Goal: Task Accomplishment & Management: Complete application form

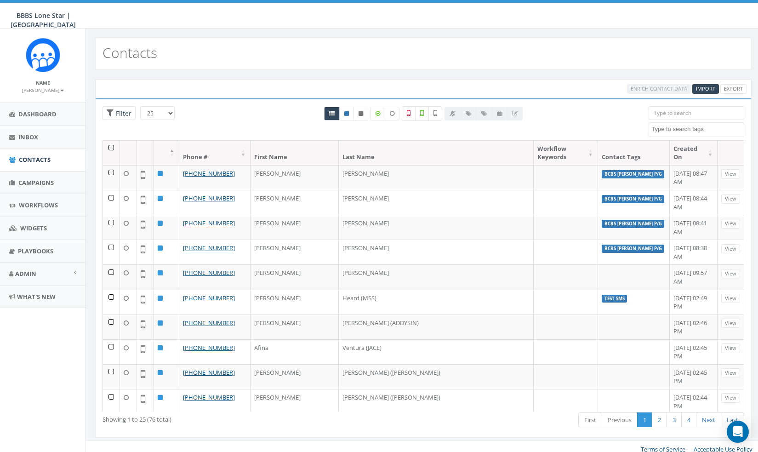
select select
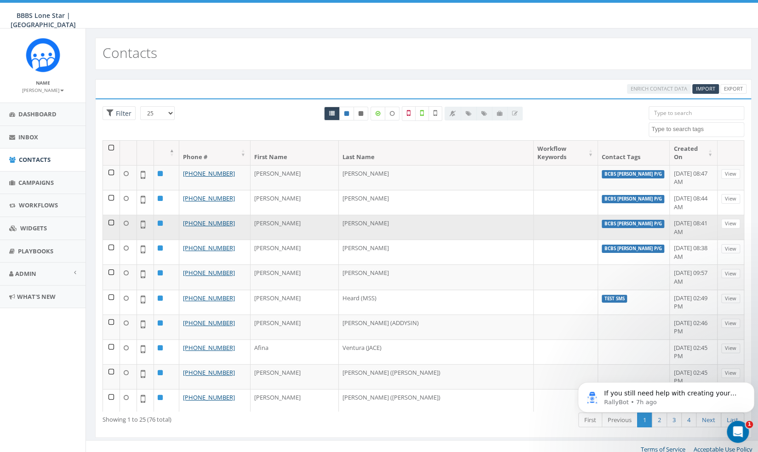
click at [110, 215] on td at bounding box center [111, 227] width 17 height 25
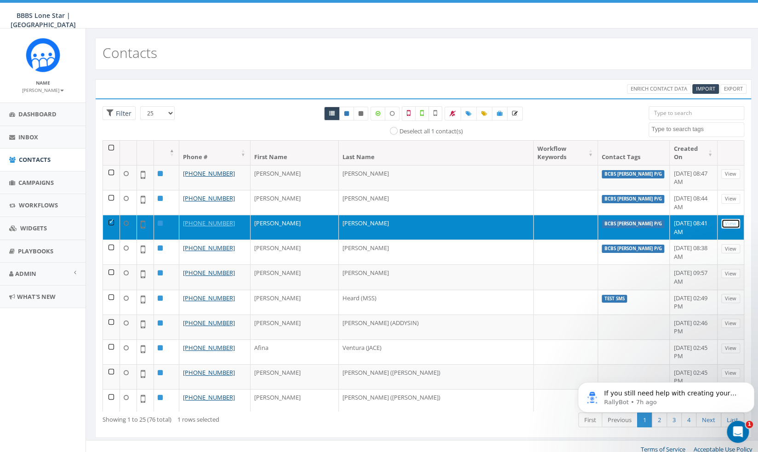
click at [722, 219] on link "View" at bounding box center [731, 224] width 19 height 10
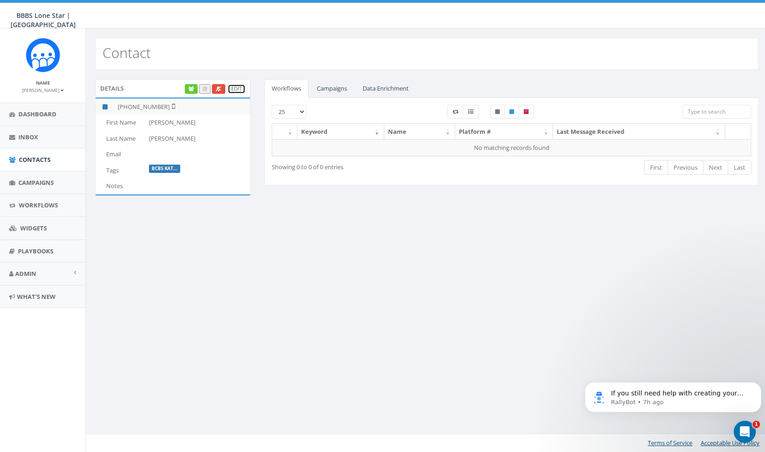
click at [235, 90] on link "Edit" at bounding box center [237, 89] width 18 height 10
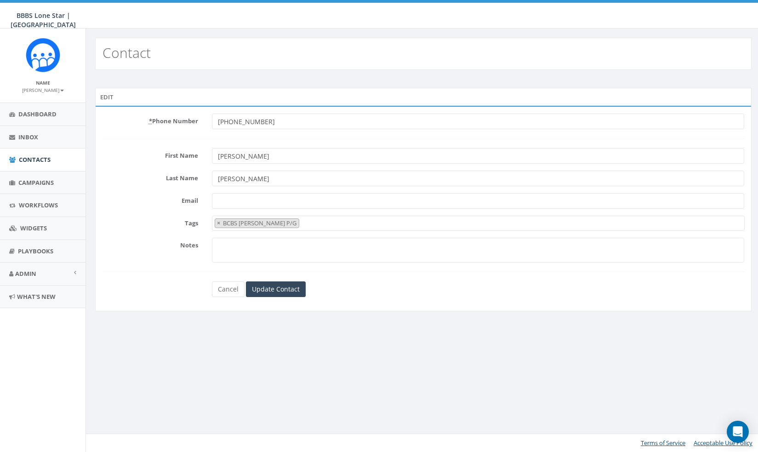
select select "BCBS [PERSON_NAME] P/G"
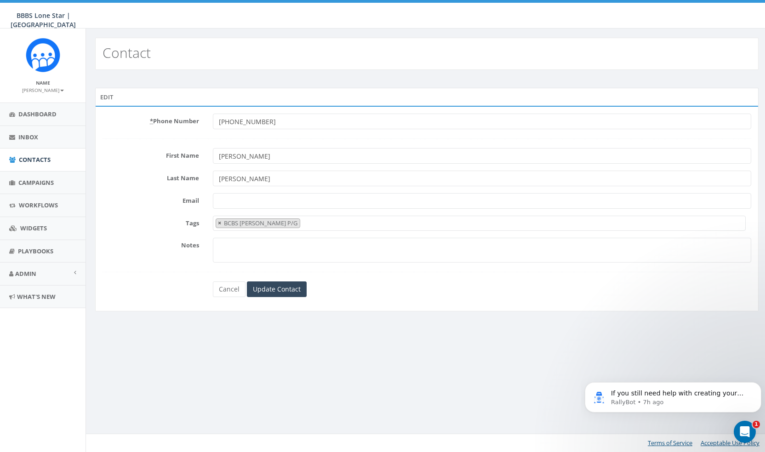
click at [218, 222] on span "×" at bounding box center [219, 223] width 3 height 8
select select
click at [277, 289] on input "Update Contact" at bounding box center [277, 289] width 60 height 16
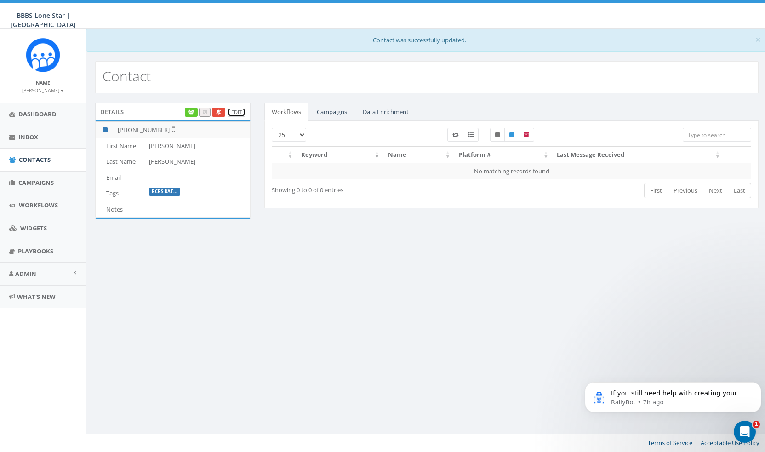
click at [234, 109] on link "Edit" at bounding box center [237, 113] width 18 height 10
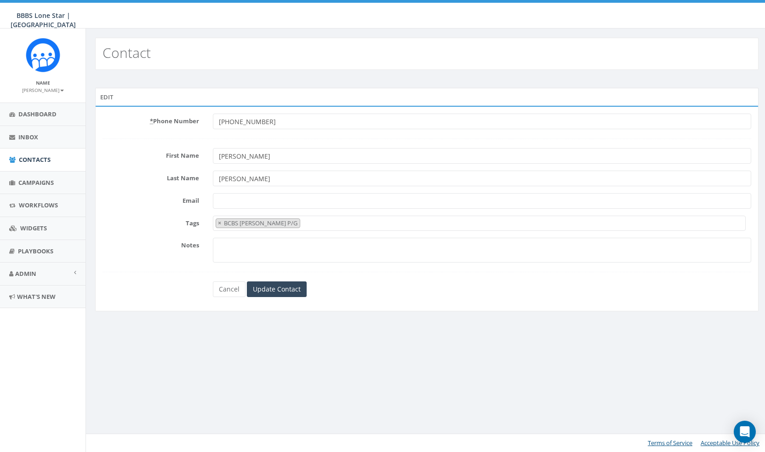
select select "BCBS Kate Burgess P/G"
click at [216, 218] on li "× BCBS Kate Burgess P/G" at bounding box center [258, 223] width 85 height 10
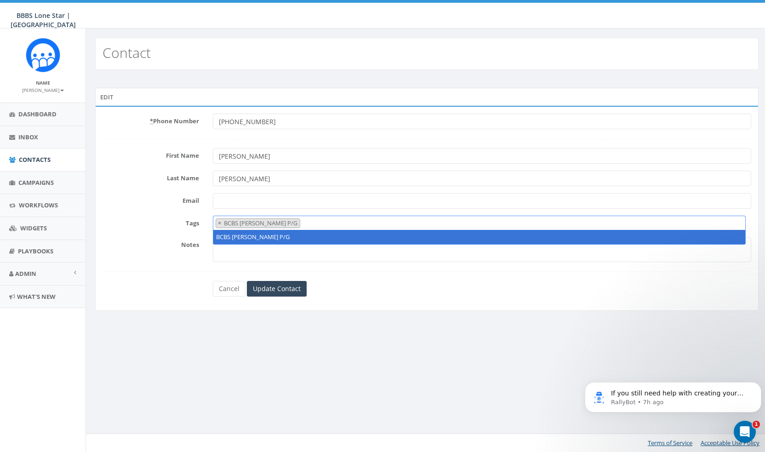
select select
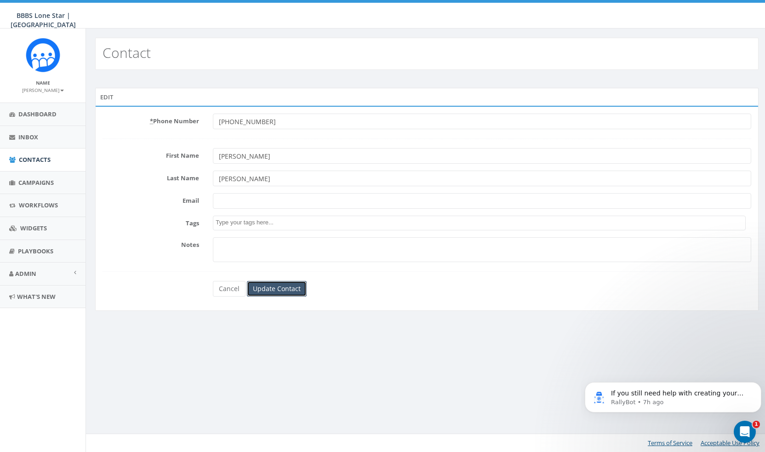
click at [292, 286] on input "Update Contact" at bounding box center [277, 289] width 60 height 16
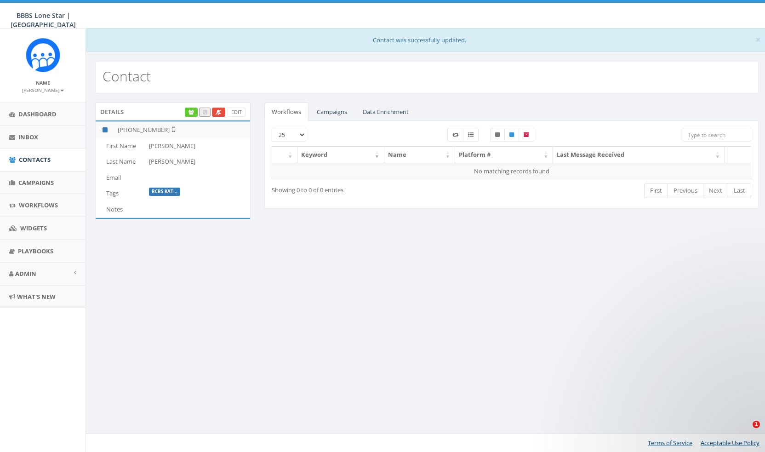
click at [173, 26] on div "BBBS Lone Star | Wichita Falls BBBS Lone Star | Wichita Falls Profile Sign Out …" at bounding box center [382, 14] width 765 height 29
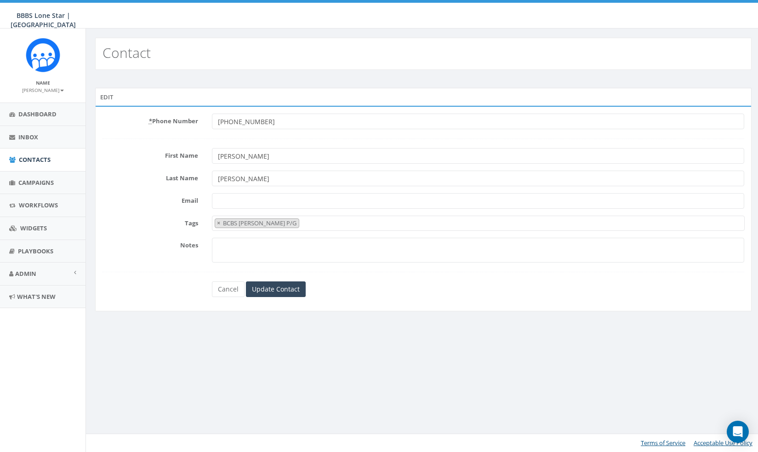
select select "BCBS [PERSON_NAME] P/G"
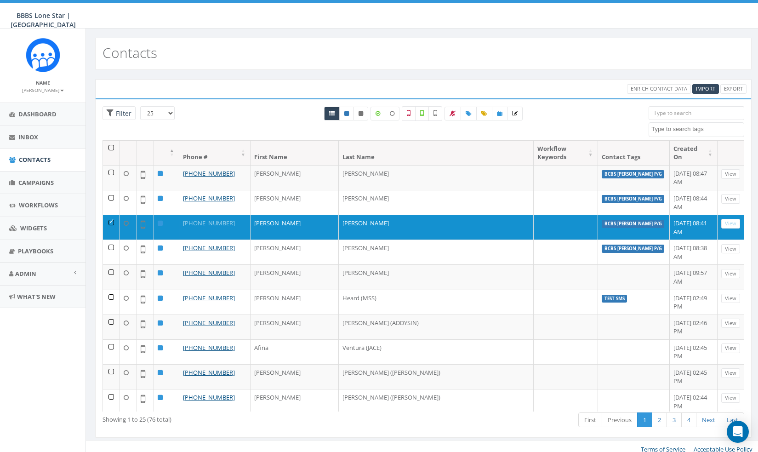
select select
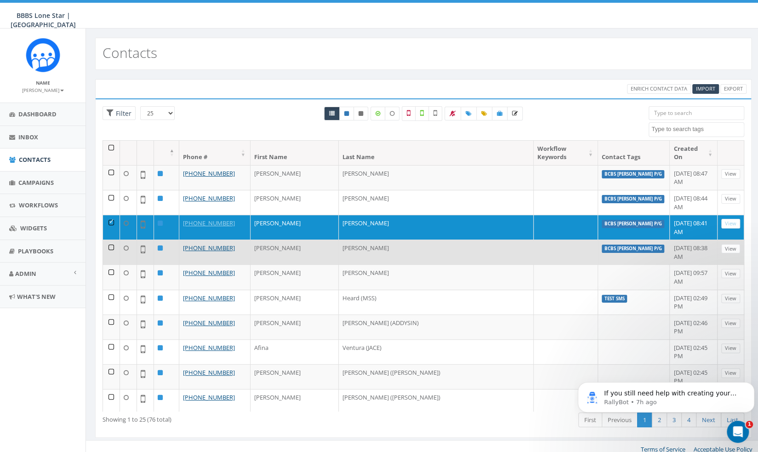
drag, startPoint x: 111, startPoint y: 198, endPoint x: 110, endPoint y: 215, distance: 16.6
click at [111, 215] on td at bounding box center [111, 227] width 17 height 25
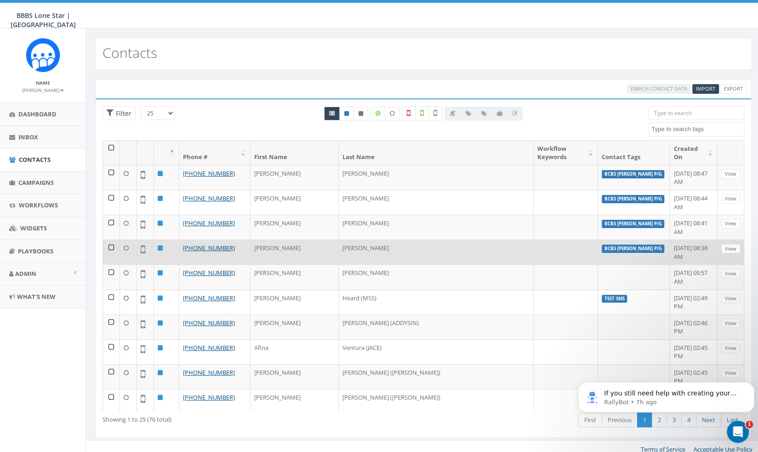
click at [109, 240] on td at bounding box center [111, 252] width 17 height 25
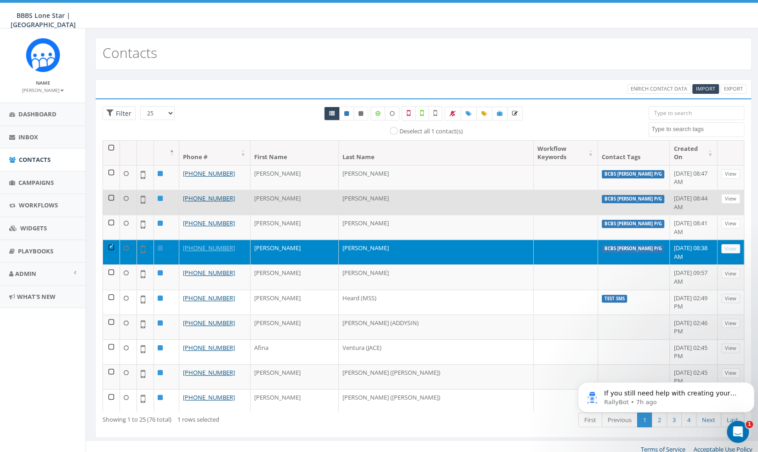
click at [110, 190] on td at bounding box center [111, 202] width 17 height 25
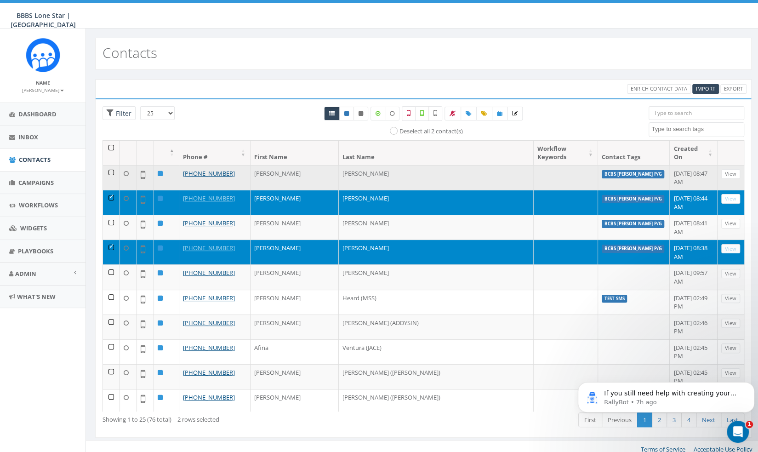
click at [109, 165] on td at bounding box center [111, 177] width 17 height 25
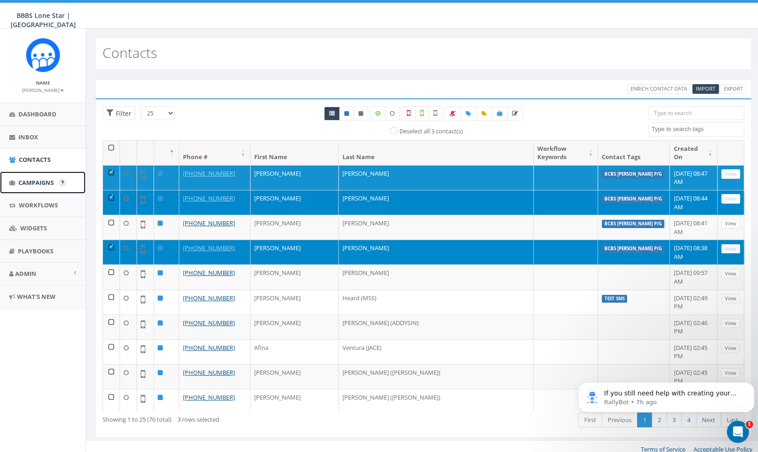
click at [42, 183] on span "Campaigns" at bounding box center [35, 182] width 35 height 8
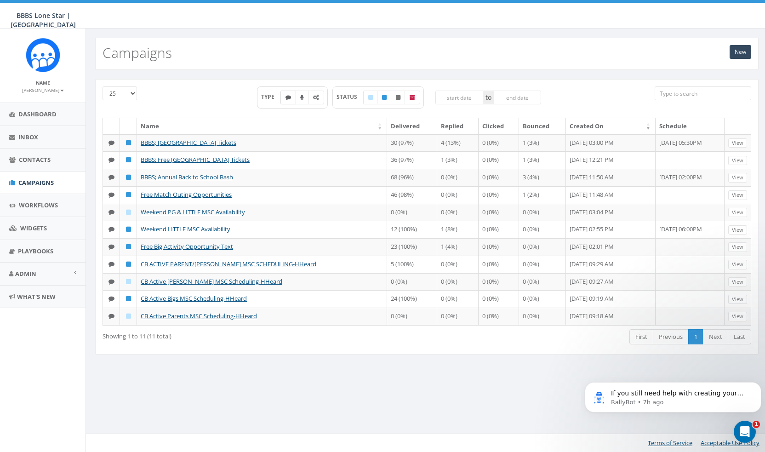
click at [292, 98] on label at bounding box center [289, 98] width 16 height 14
checkbox input "true"
click at [751, 47] on div "New Campaigns" at bounding box center [427, 54] width 664 height 32
click at [738, 52] on link "New" at bounding box center [741, 52] width 22 height 14
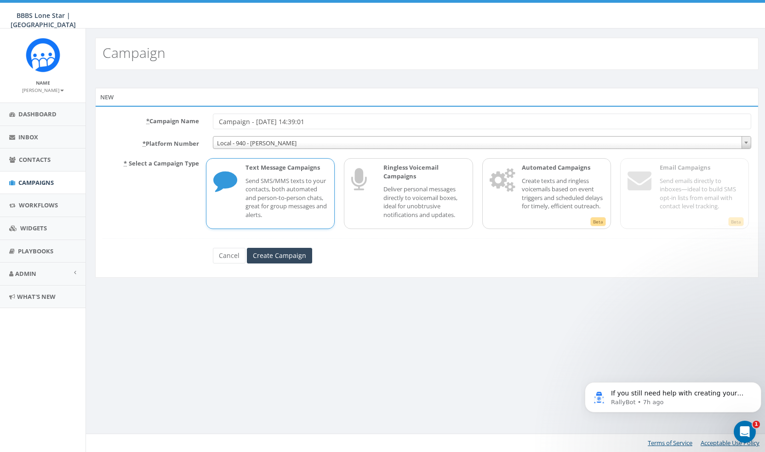
drag, startPoint x: 350, startPoint y: 121, endPoint x: 198, endPoint y: 130, distance: 152.0
click at [198, 130] on form "* Campaign Name Campaign - 08/27/2025, 14:39:01 * Platform Number Local - 940 -…" at bounding box center [427, 188] width 649 height 149
type input "BCBS P/G reminder text"
click at [272, 211] on p "Send SMS/MMS texts to your contacts, both automated and person-to-person chats,…" at bounding box center [287, 198] width 82 height 43
click at [279, 143] on span "Local - 940 - Alexis" at bounding box center [482, 143] width 538 height 13
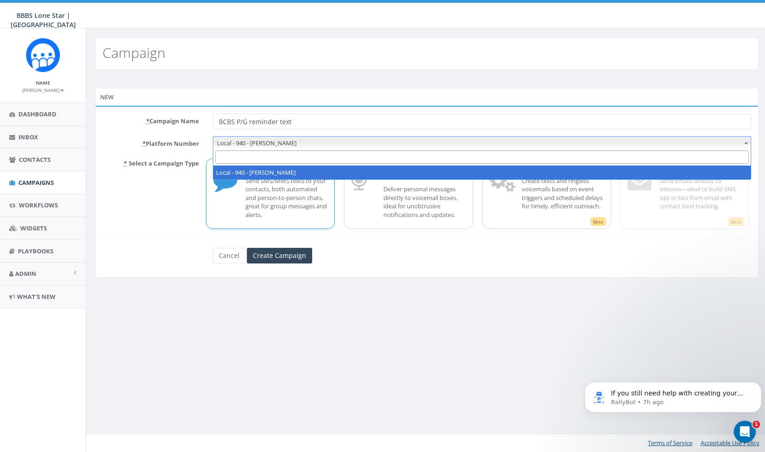
click at [279, 143] on span "Local - 940 - Alexis" at bounding box center [482, 143] width 538 height 13
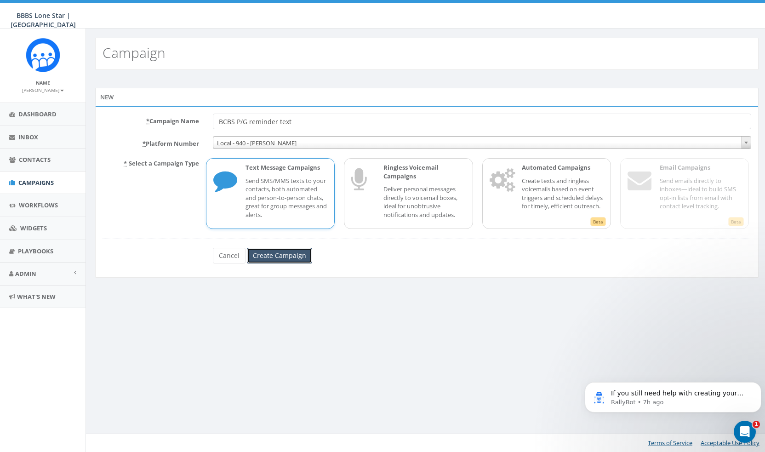
click at [281, 254] on input "Create Campaign" at bounding box center [279, 256] width 65 height 16
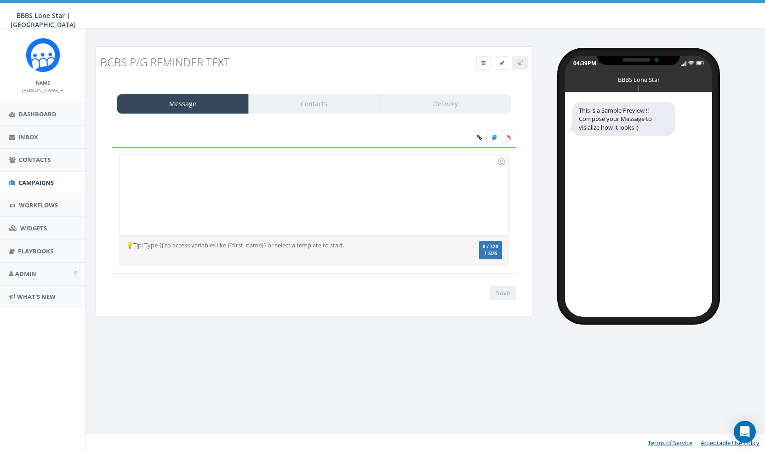
click at [240, 190] on div at bounding box center [314, 195] width 389 height 80
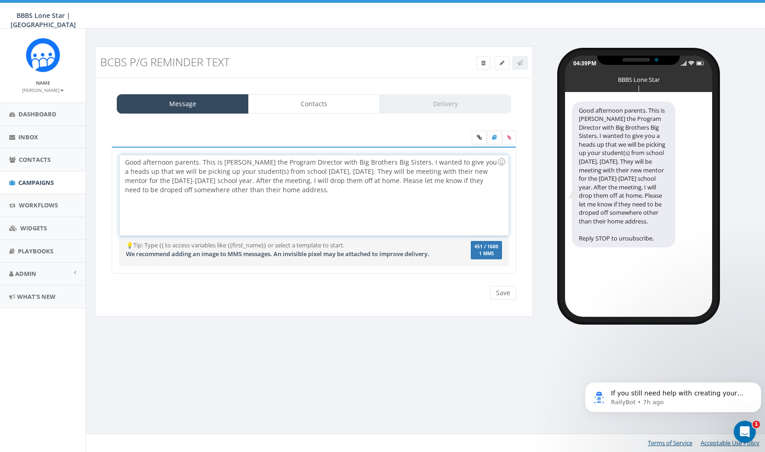
click at [184, 163] on div "Good afternoon parents. This is Alexis McDonald the Program Director with Big B…" at bounding box center [314, 195] width 389 height 80
click at [252, 155] on div "Good afternoon, parents. This is Alexis McDonald the Program Director with Big …" at bounding box center [314, 195] width 389 height 80
click at [257, 161] on div "Good afternoon, parents. This is Alexis McDonald the Program Director with Big …" at bounding box center [314, 195] width 389 height 80
click at [131, 188] on div "Good afternoon, parents. This is Alexis McDonald, the Program Director with Big…" at bounding box center [314, 195] width 389 height 80
click at [323, 193] on div "Good afternoon, parents. This is Alexis McDonald, the Program Director with Big…" at bounding box center [314, 195] width 389 height 80
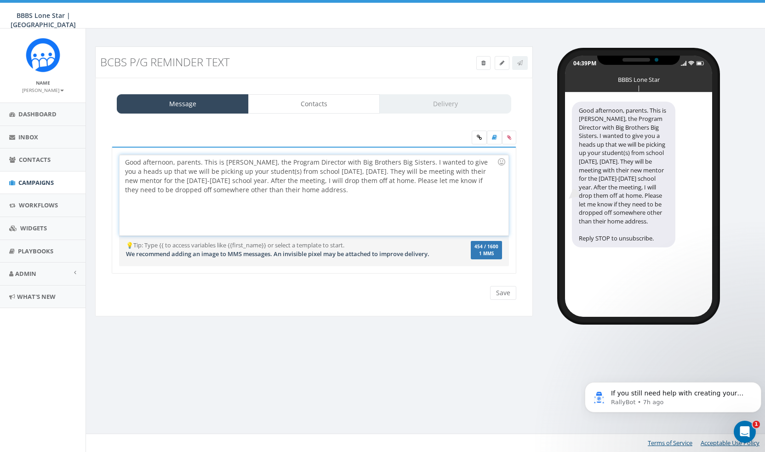
click at [315, 189] on div "Good afternoon, parents. This is Alexis McDonald, the Program Director with Big…" at bounding box center [314, 195] width 389 height 80
click at [327, 108] on link "Contacts" at bounding box center [314, 103] width 132 height 19
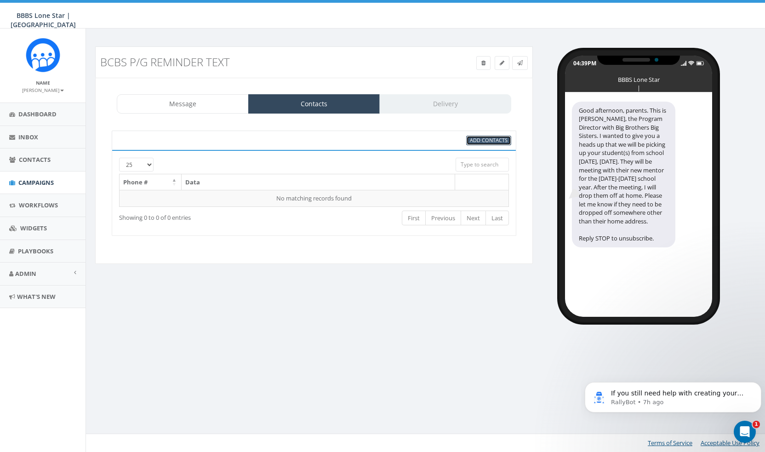
click at [503, 137] on span "Add Contacts" at bounding box center [489, 140] width 38 height 7
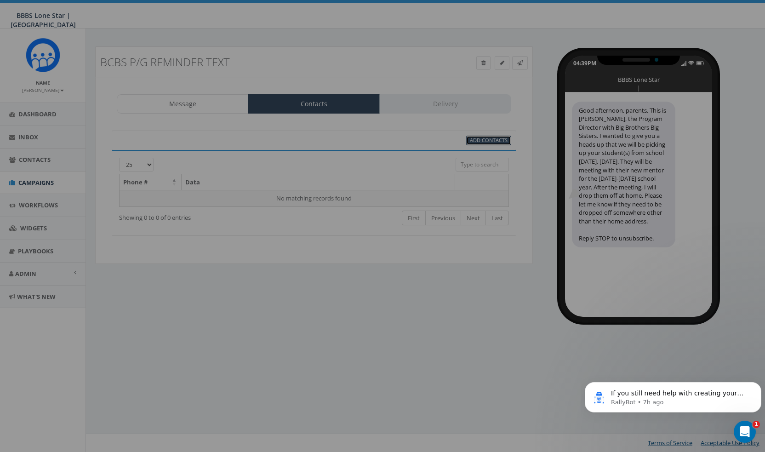
select select
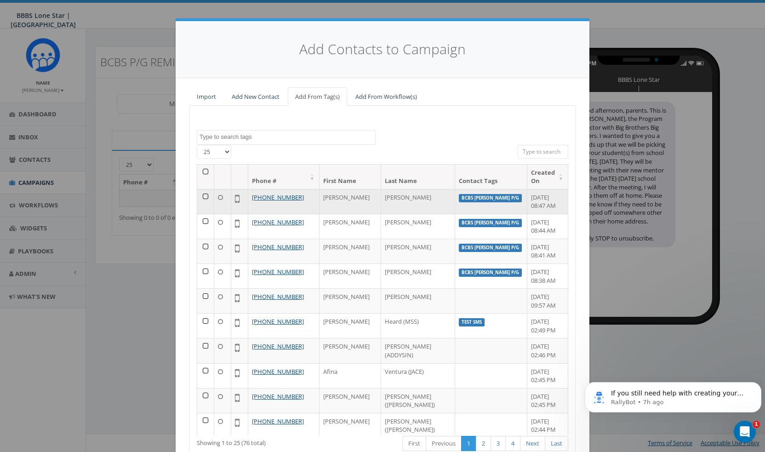
click at [199, 193] on td at bounding box center [205, 201] width 17 height 25
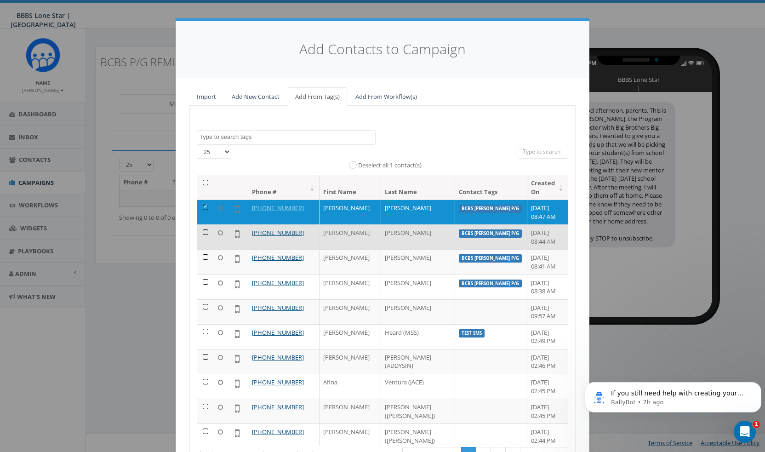
click at [202, 234] on td at bounding box center [205, 236] width 17 height 25
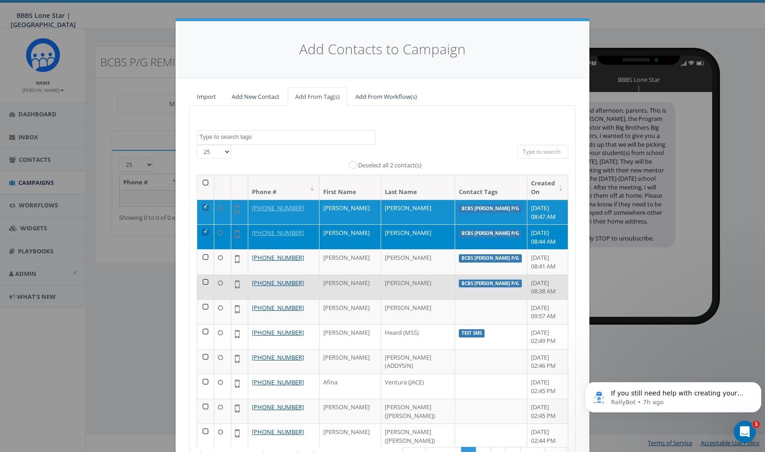
click at [206, 283] on td at bounding box center [205, 287] width 17 height 25
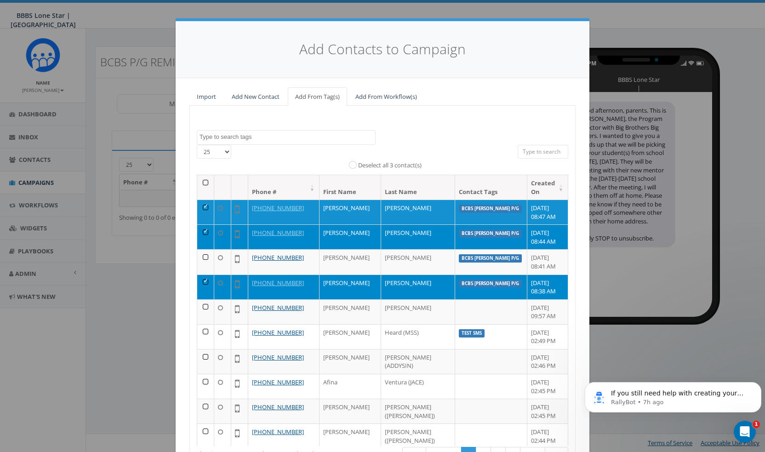
scroll to position [69, 0]
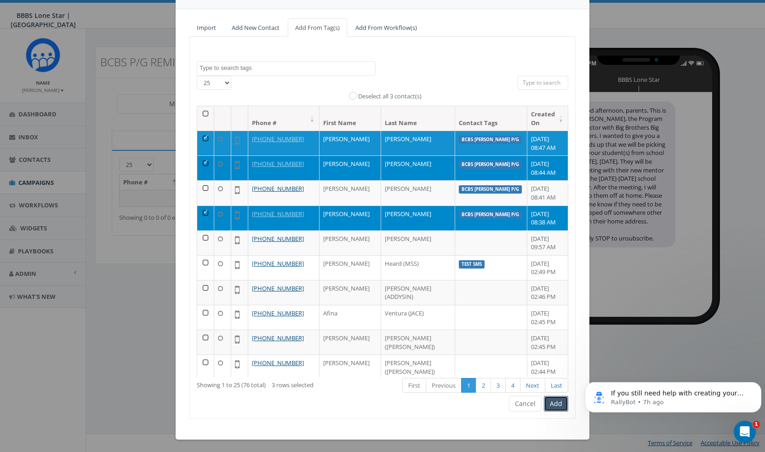
click at [552, 405] on button "Add" at bounding box center [556, 404] width 24 height 16
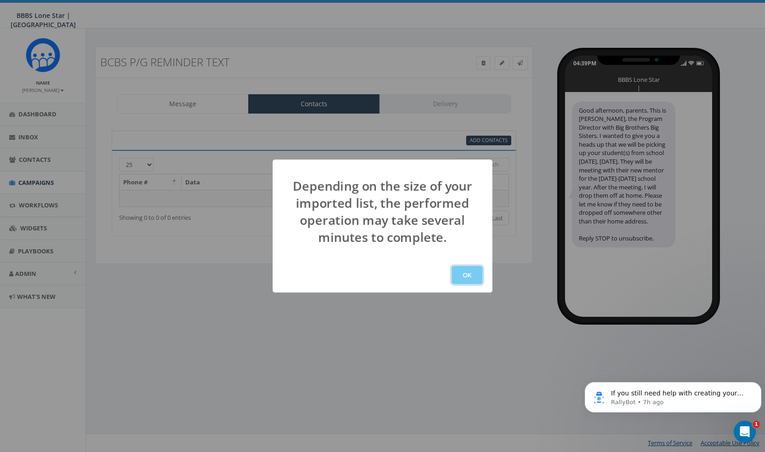
click at [469, 274] on button "OK" at bounding box center [467, 275] width 31 height 18
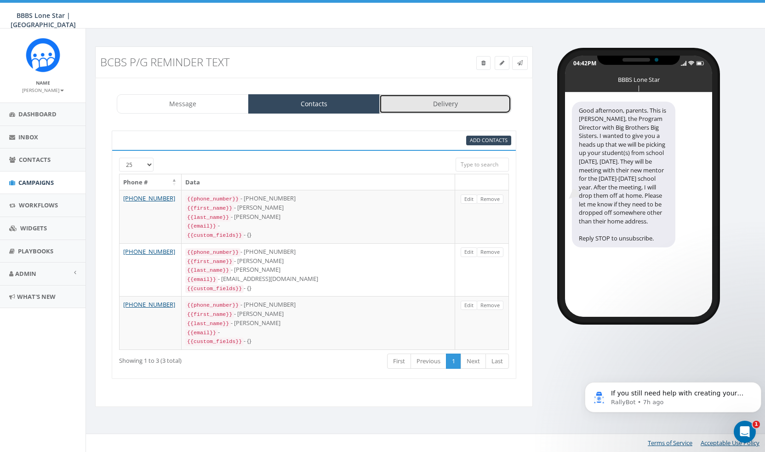
click at [430, 105] on link "Delivery" at bounding box center [445, 103] width 132 height 19
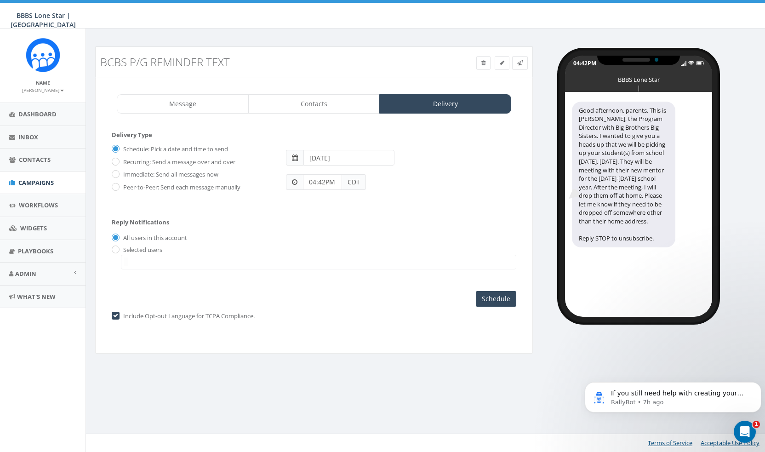
click at [160, 173] on label "Immediate: Send all messages now" at bounding box center [169, 174] width 97 height 9
click at [118, 173] on input "Immediate: Send all messages now" at bounding box center [115, 175] width 6 height 6
radio input "true"
click at [144, 251] on label "Selected users" at bounding box center [141, 250] width 41 height 9
click at [148, 247] on label "Selected users" at bounding box center [141, 250] width 41 height 9
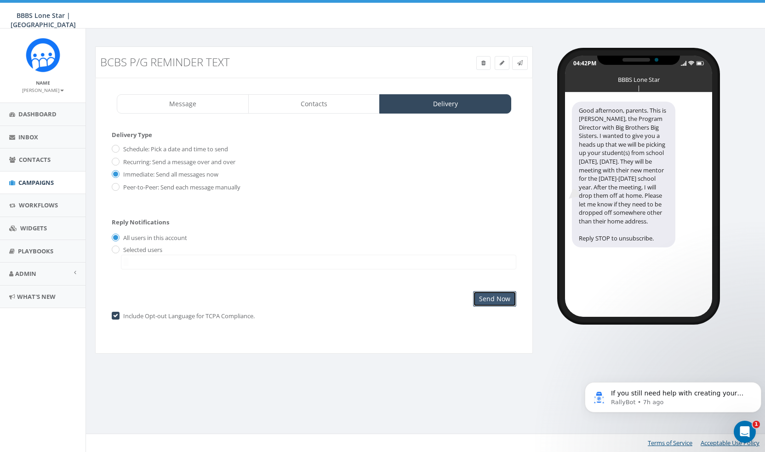
click at [498, 302] on input "Send Now" at bounding box center [494, 299] width 43 height 16
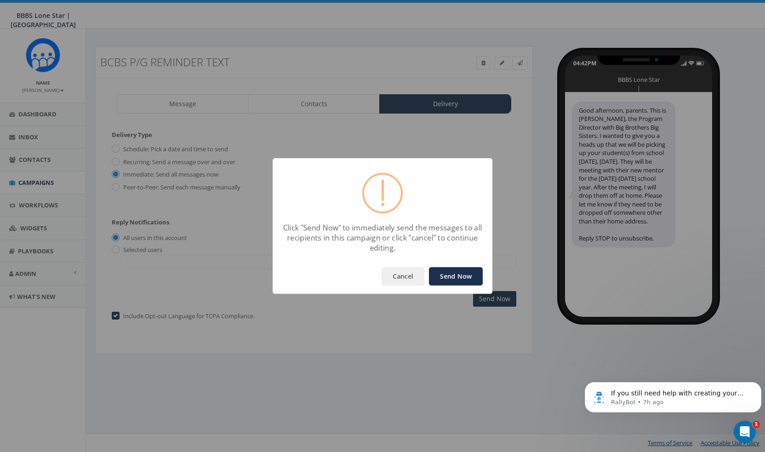
click at [462, 279] on button "Send Now" at bounding box center [456, 276] width 54 height 18
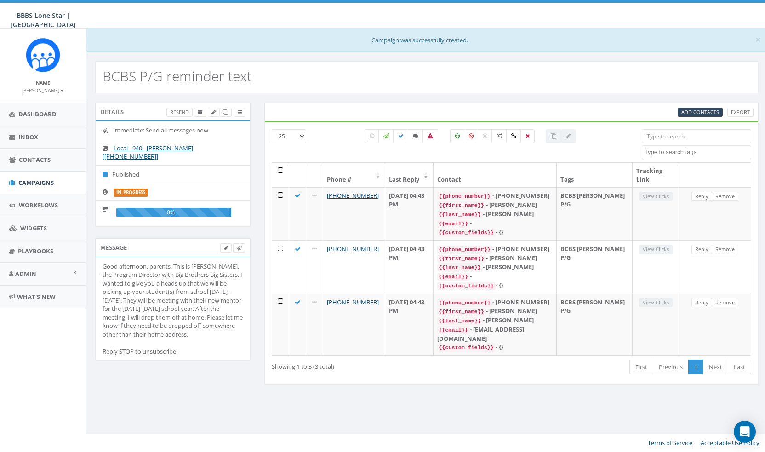
select select
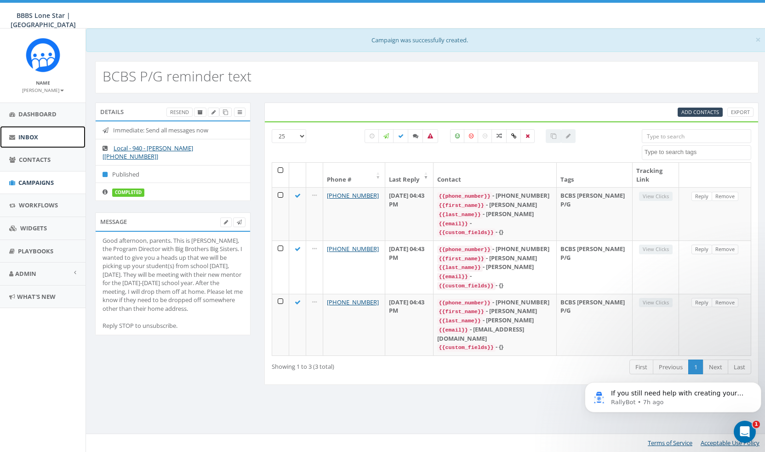
click at [28, 141] on link "Inbox" at bounding box center [43, 137] width 86 height 23
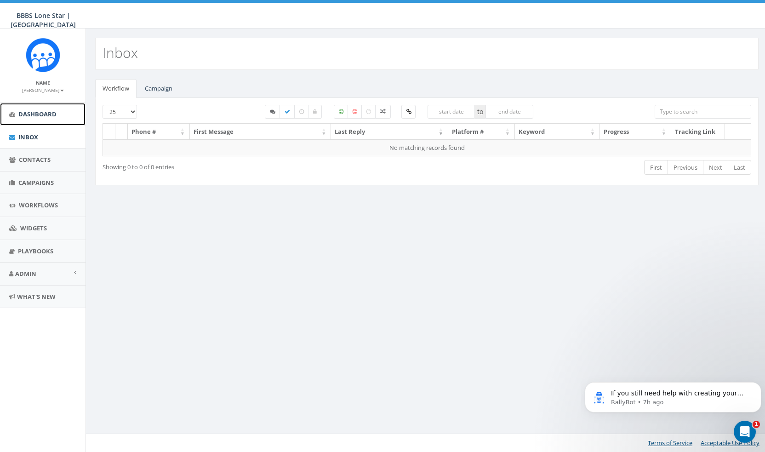
click at [29, 119] on link "Dashboard" at bounding box center [43, 114] width 86 height 23
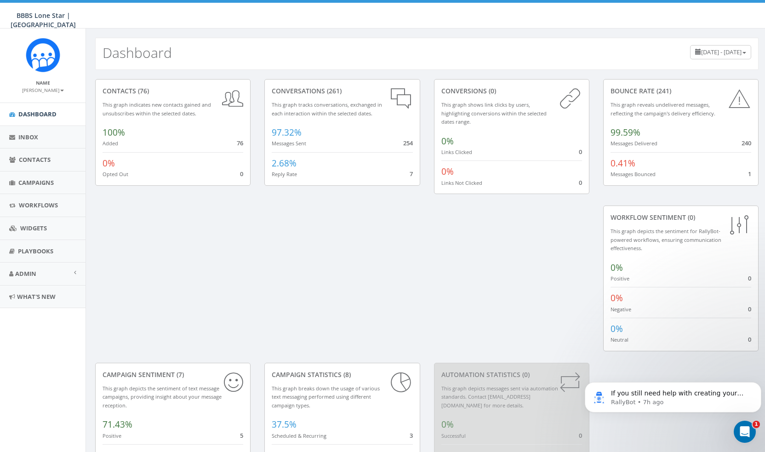
click at [750, 175] on span "1" at bounding box center [749, 174] width 3 height 8
click at [625, 162] on span "0.41%" at bounding box center [623, 163] width 25 height 12
click at [132, 418] on span "71.43%" at bounding box center [118, 424] width 30 height 12
click at [243, 370] on icon at bounding box center [233, 382] width 19 height 24
click at [37, 276] on link "Admin" at bounding box center [43, 274] width 86 height 23
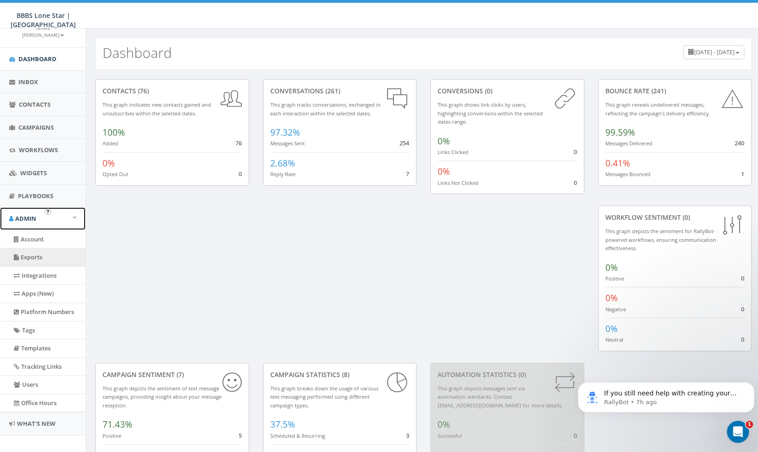
scroll to position [61, 0]
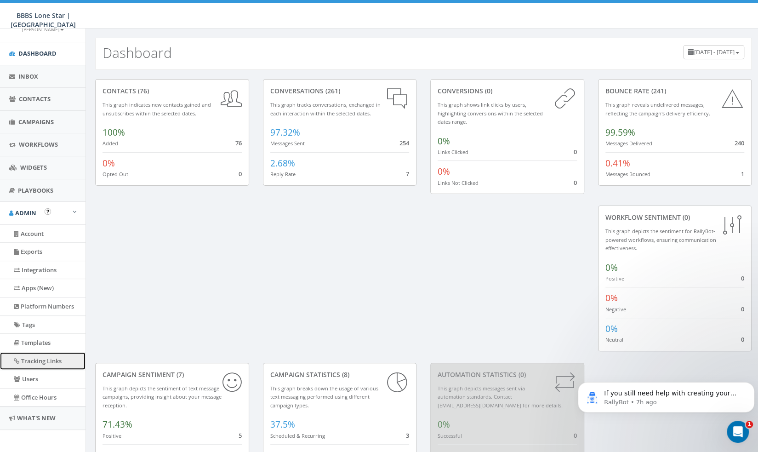
click at [40, 356] on link "Tracking Links" at bounding box center [43, 361] width 86 height 18
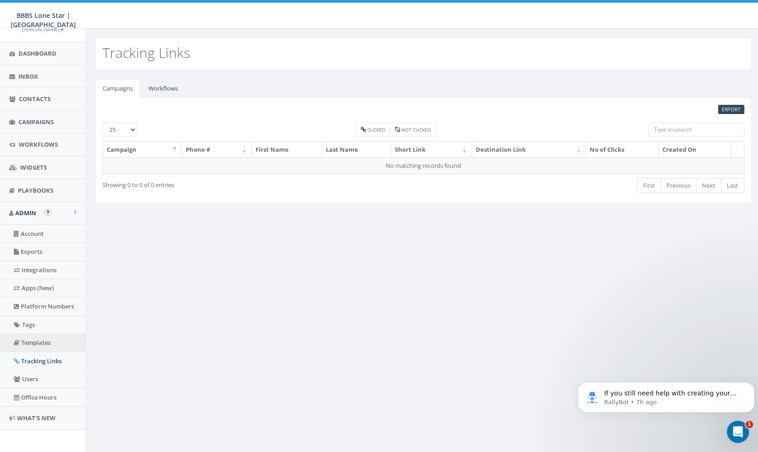
scroll to position [15, 0]
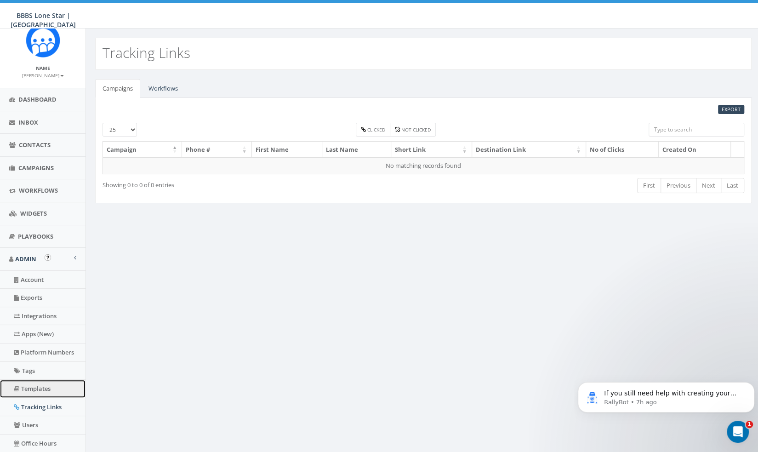
click at [55, 389] on link "Templates" at bounding box center [43, 389] width 86 height 18
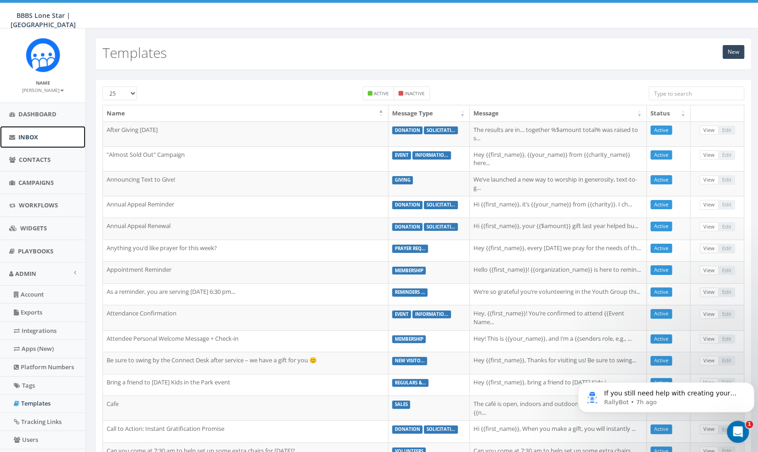
click at [35, 135] on span "Inbox" at bounding box center [28, 137] width 20 height 8
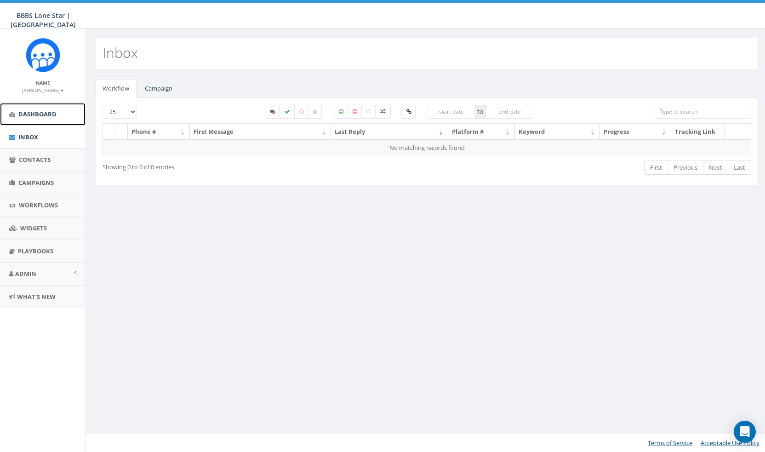
click at [43, 123] on link "Dashboard" at bounding box center [43, 114] width 86 height 23
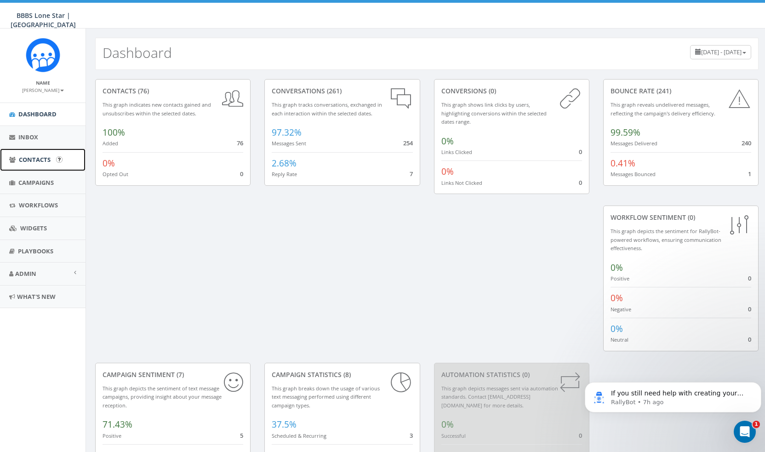
click at [33, 166] on link "Contacts" at bounding box center [43, 160] width 86 height 23
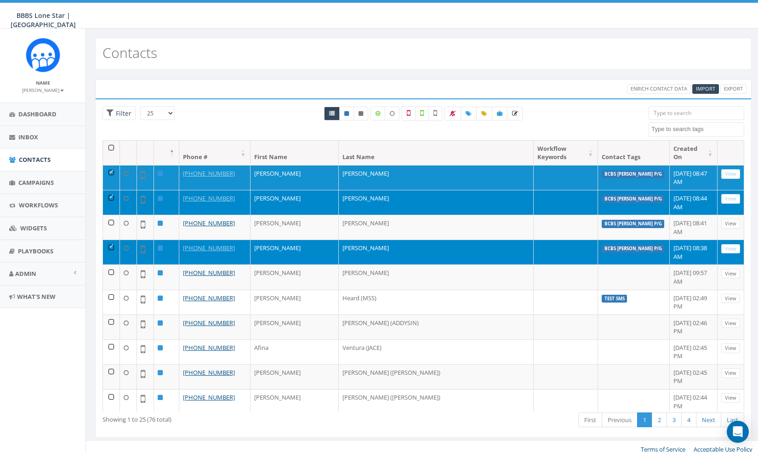
select select
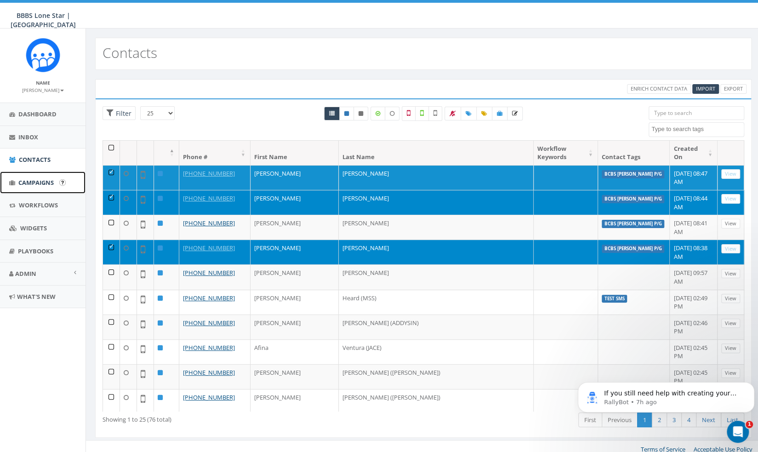
click at [36, 176] on link "Campaigns" at bounding box center [43, 183] width 86 height 23
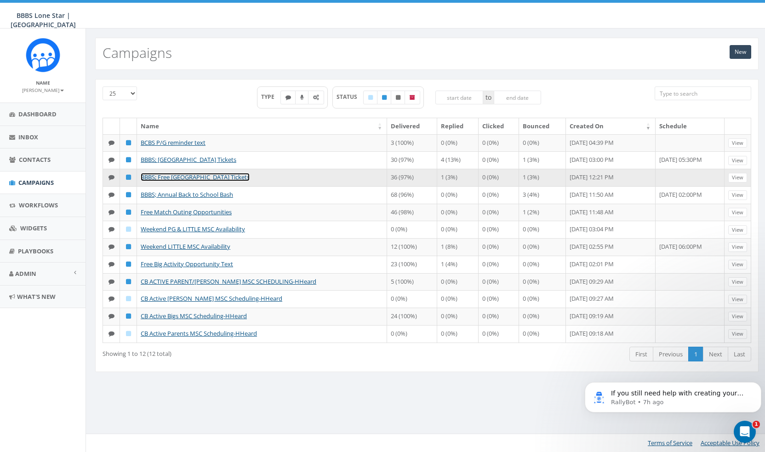
click at [220, 176] on link "BBBS; Free [GEOGRAPHIC_DATA] Tickets" at bounding box center [195, 177] width 109 height 8
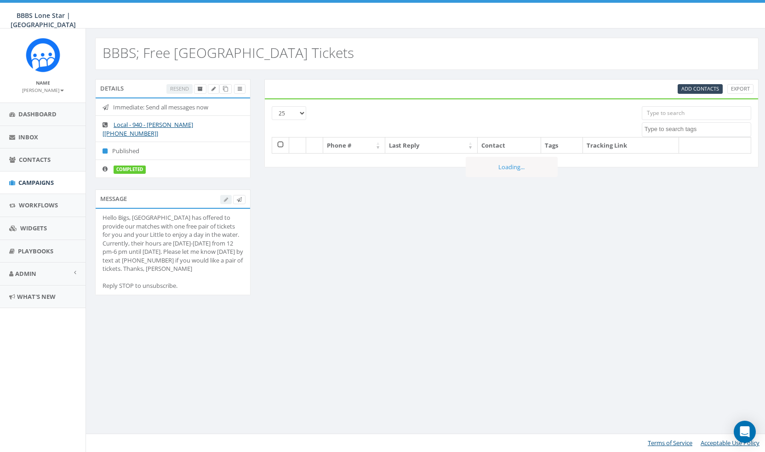
select select
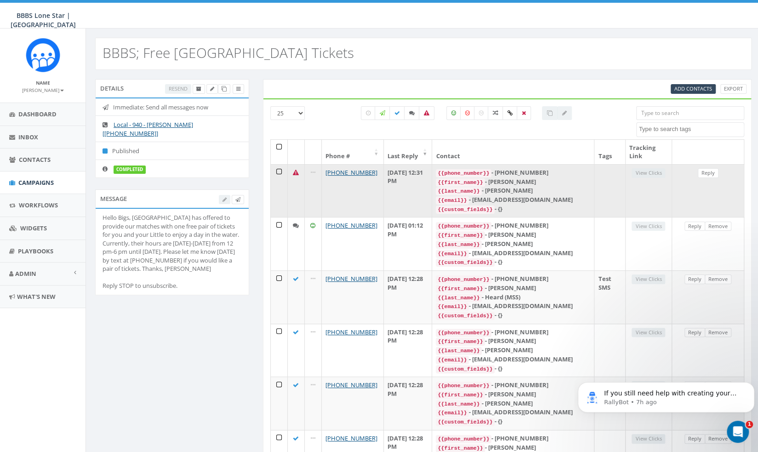
click at [296, 172] on icon at bounding box center [296, 173] width 6 height 6
